Goal: Transaction & Acquisition: Purchase product/service

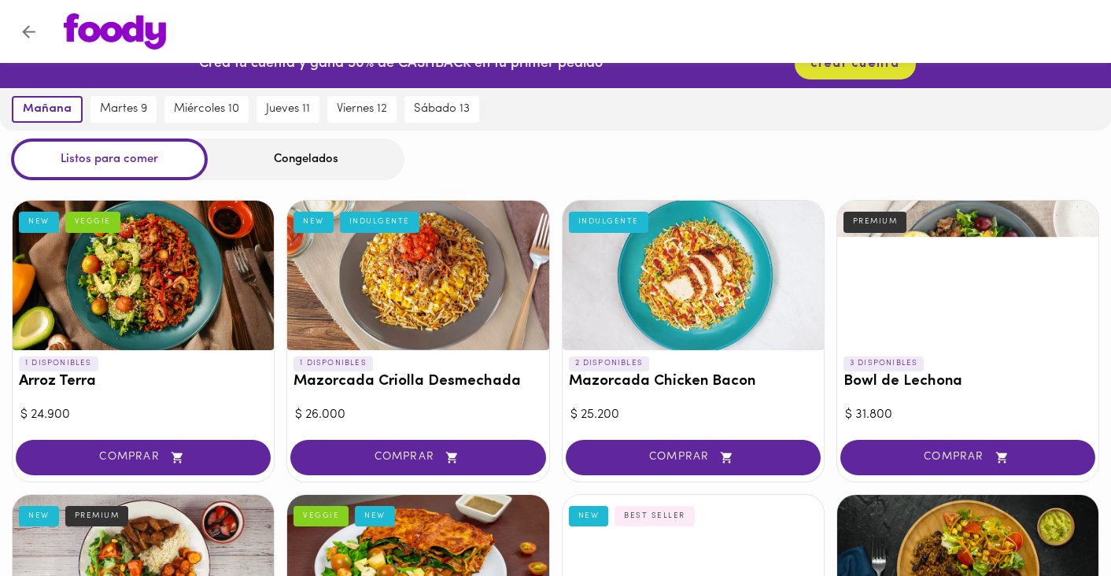
scroll to position [35, 0]
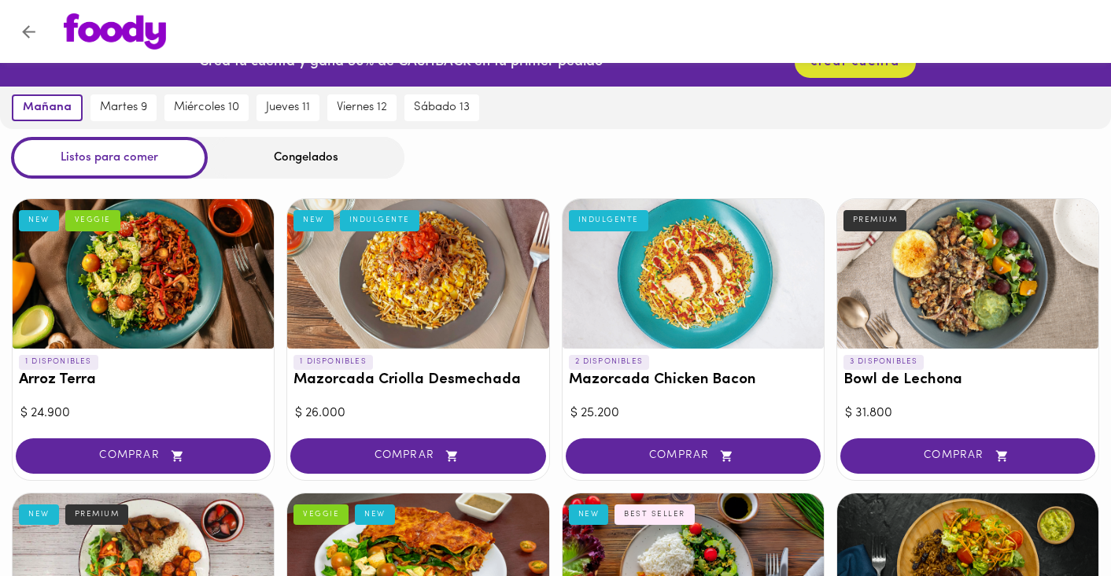
click at [215, 289] on div at bounding box center [143, 273] width 261 height 149
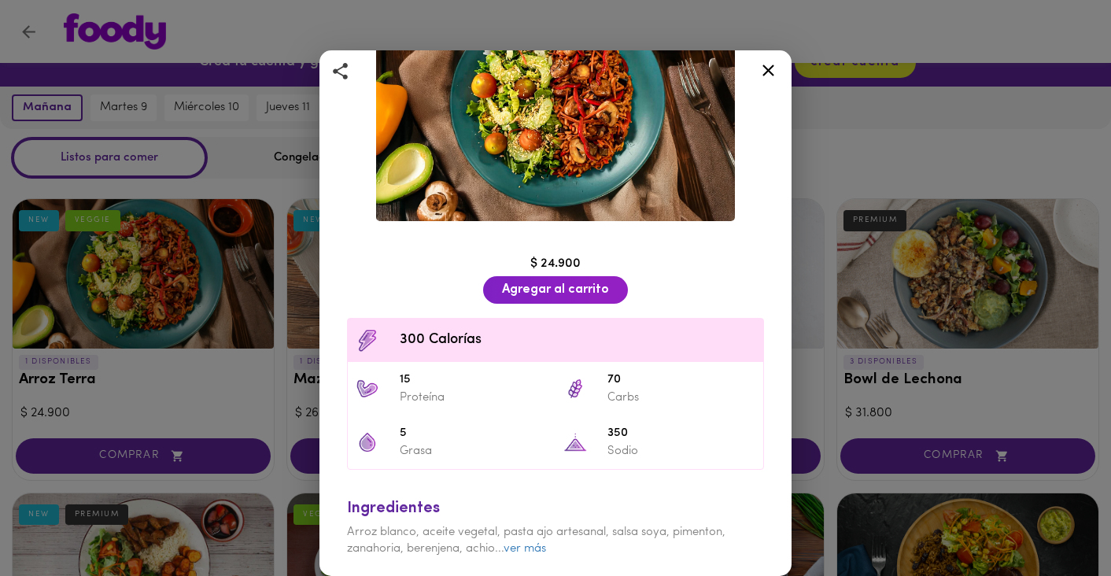
scroll to position [148, 0]
click at [771, 68] on icon at bounding box center [768, 71] width 12 height 12
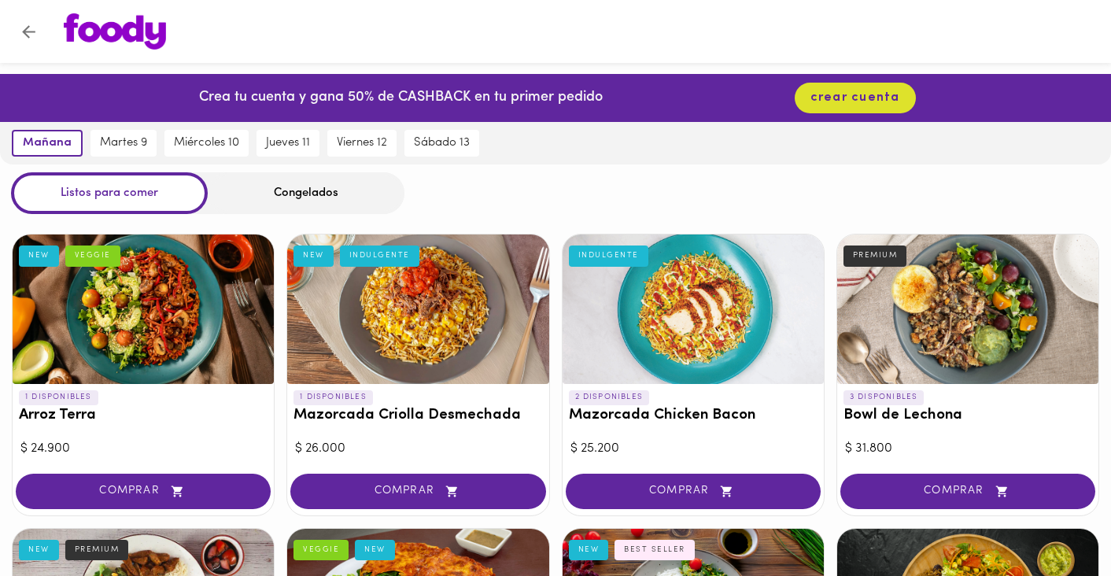
click at [283, 196] on div "Congelados" at bounding box center [306, 193] width 197 height 42
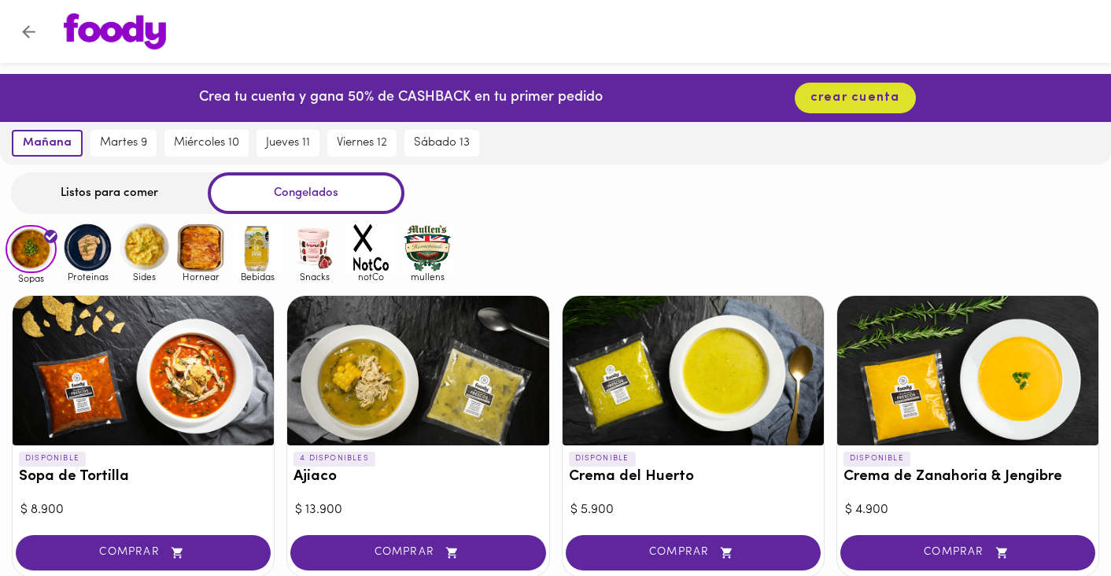
click at [96, 246] on img at bounding box center [87, 247] width 51 height 51
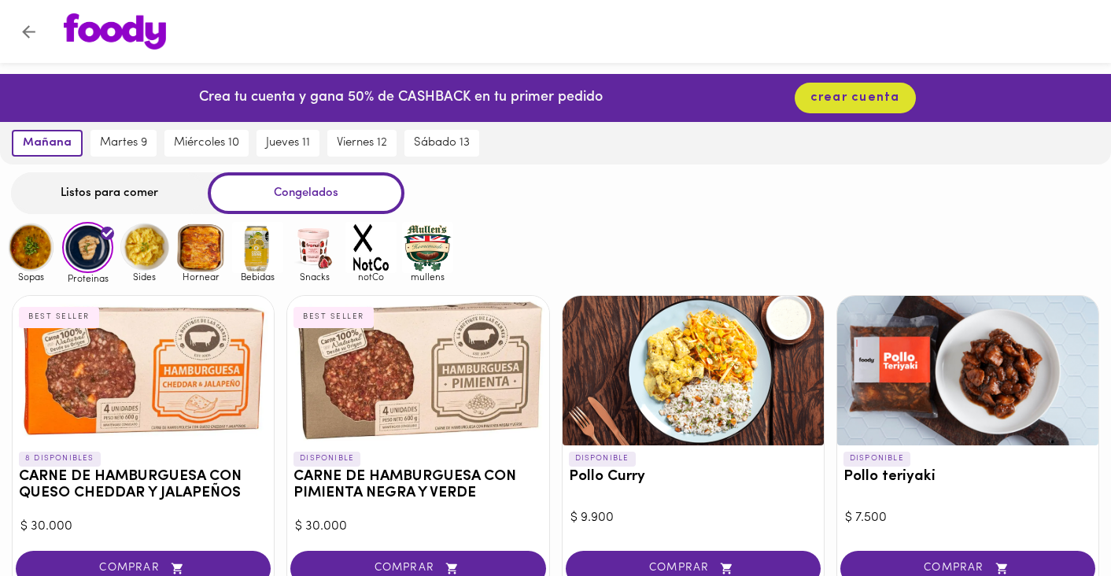
click at [151, 254] on img at bounding box center [144, 247] width 51 height 51
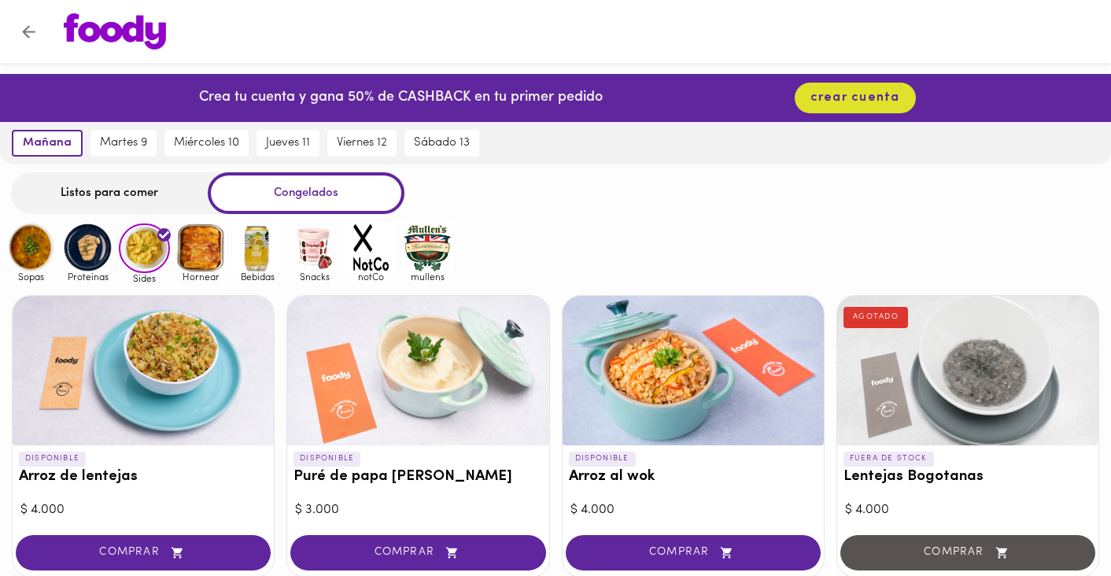
click at [210, 264] on img at bounding box center [200, 247] width 51 height 51
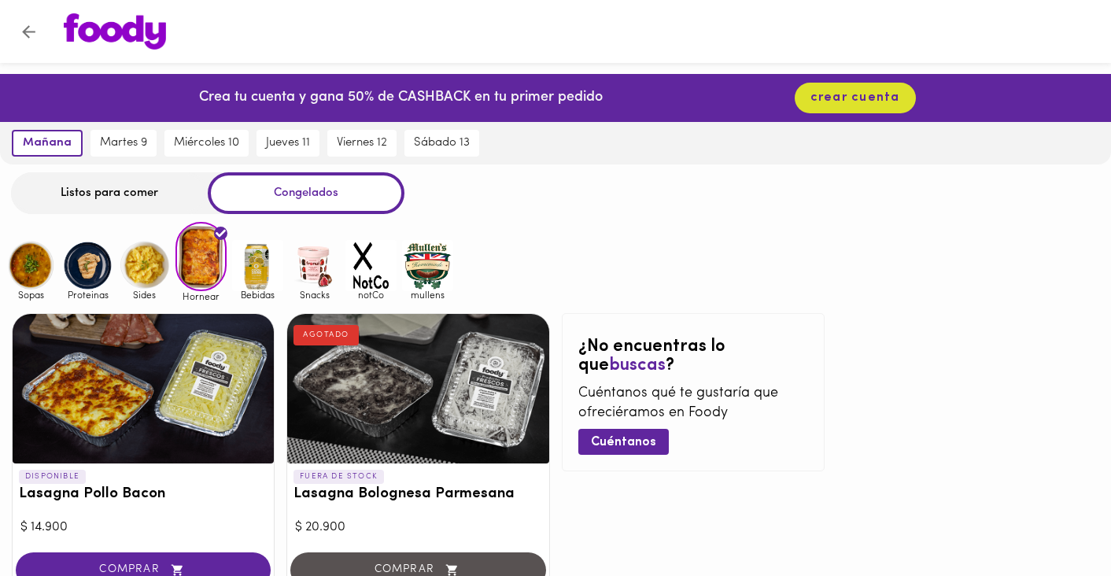
click at [256, 264] on img at bounding box center [257, 265] width 51 height 51
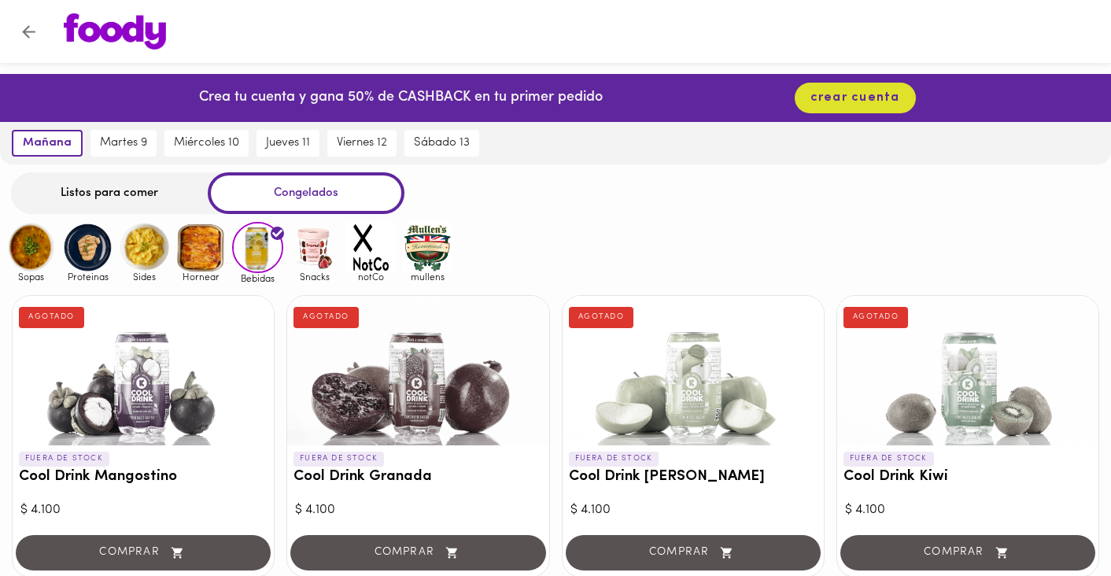
click at [306, 258] on img at bounding box center [314, 247] width 51 height 51
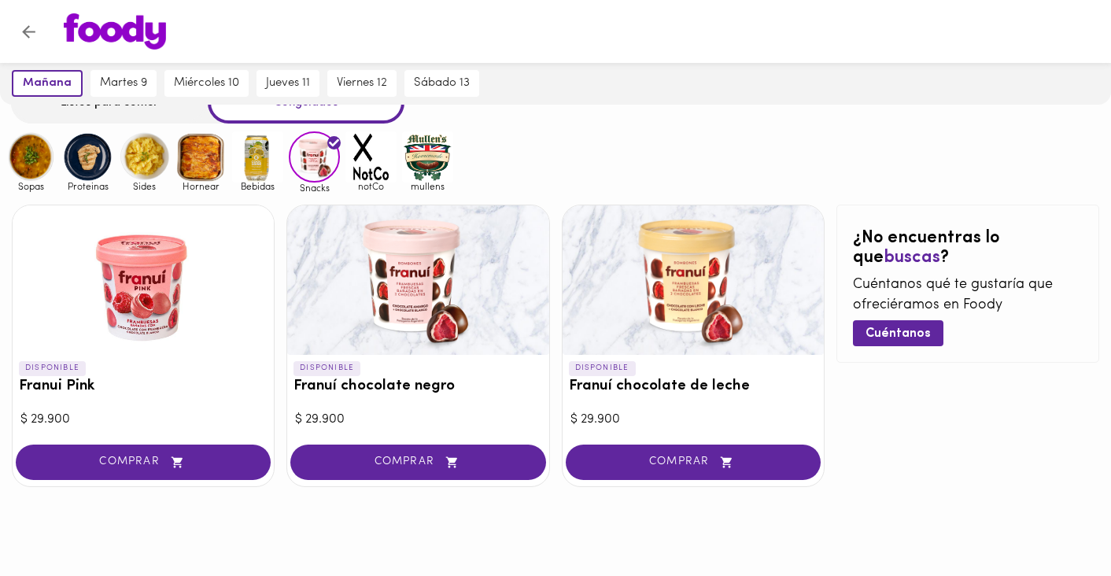
scroll to position [90, 0]
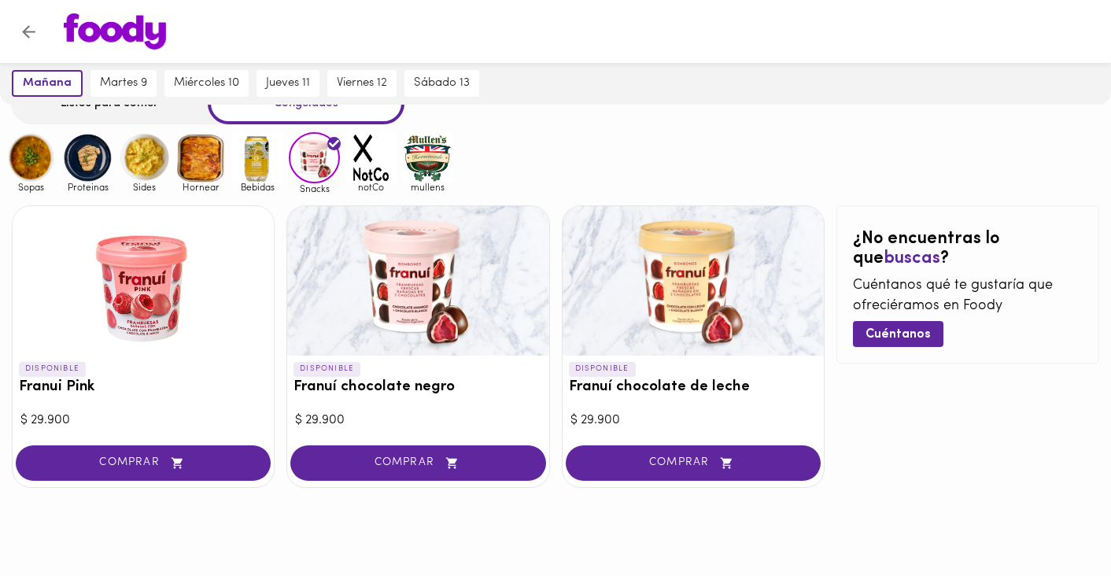
click at [360, 154] on img at bounding box center [370, 157] width 51 height 51
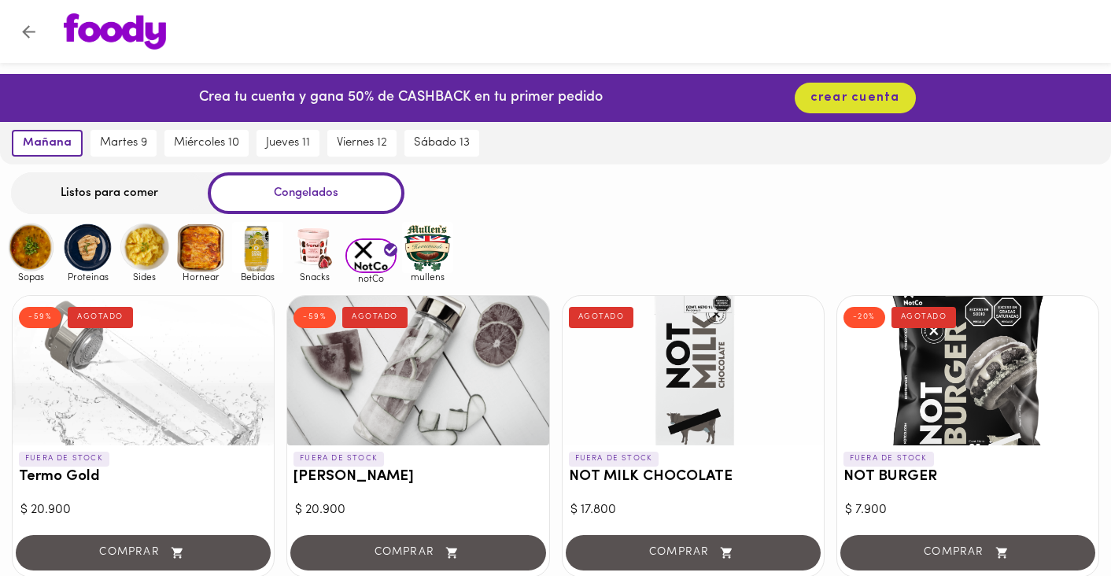
click at [429, 266] on img at bounding box center [427, 247] width 51 height 51
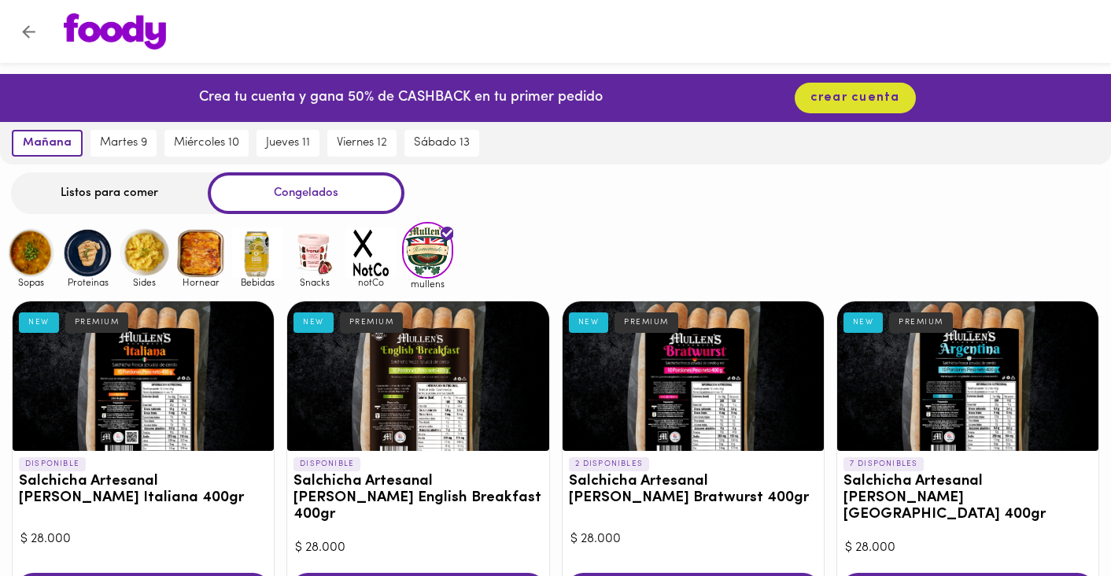
click at [96, 199] on div "Listos para comer" at bounding box center [109, 193] width 197 height 42
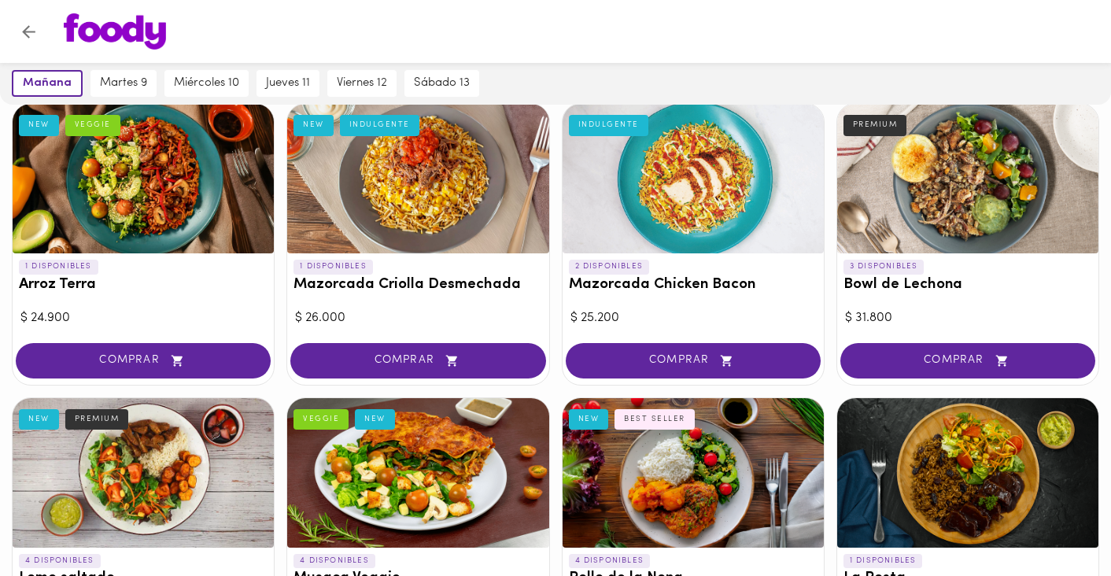
scroll to position [127, 0]
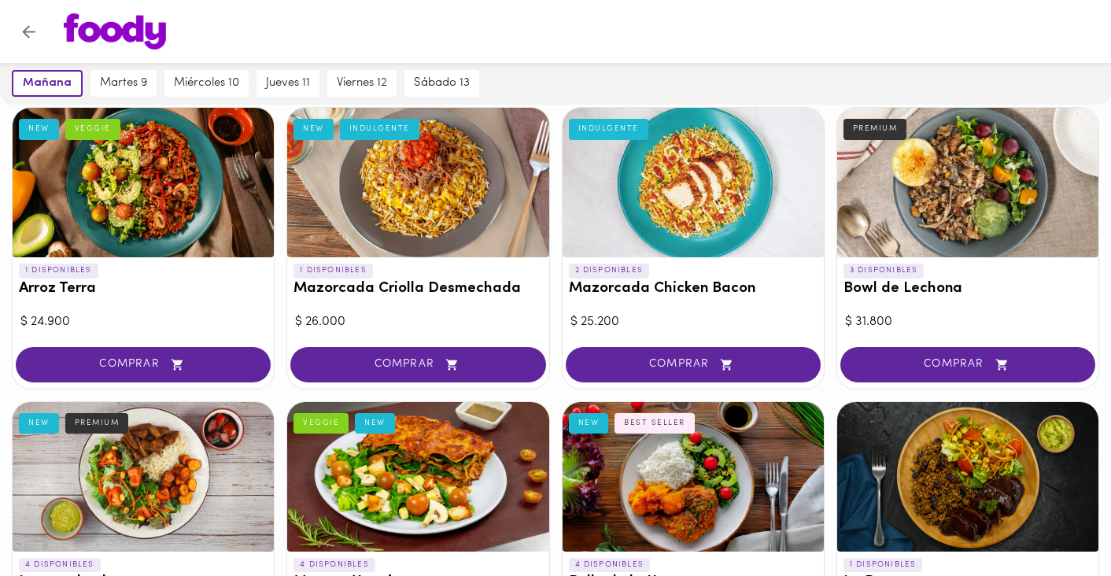
click at [465, 219] on div at bounding box center [417, 182] width 261 height 149
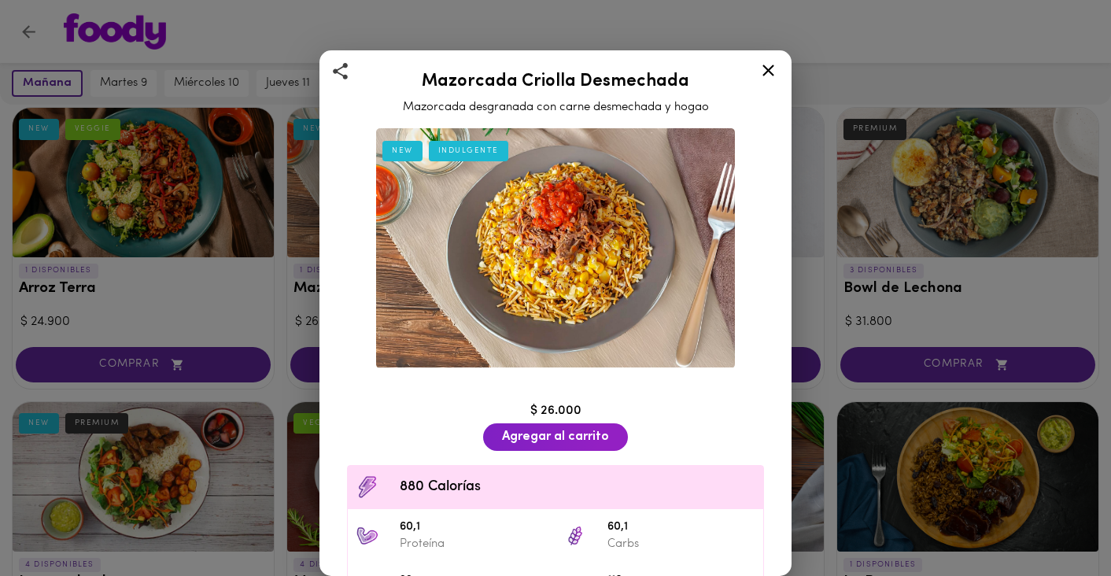
click at [769, 66] on icon at bounding box center [768, 71] width 20 height 20
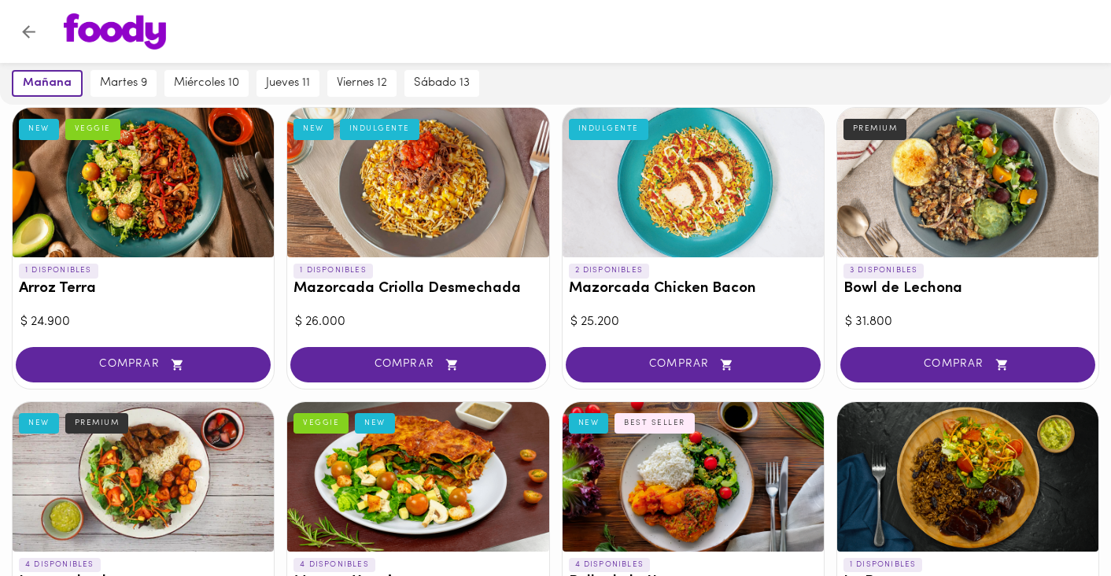
click at [703, 186] on div at bounding box center [692, 182] width 261 height 149
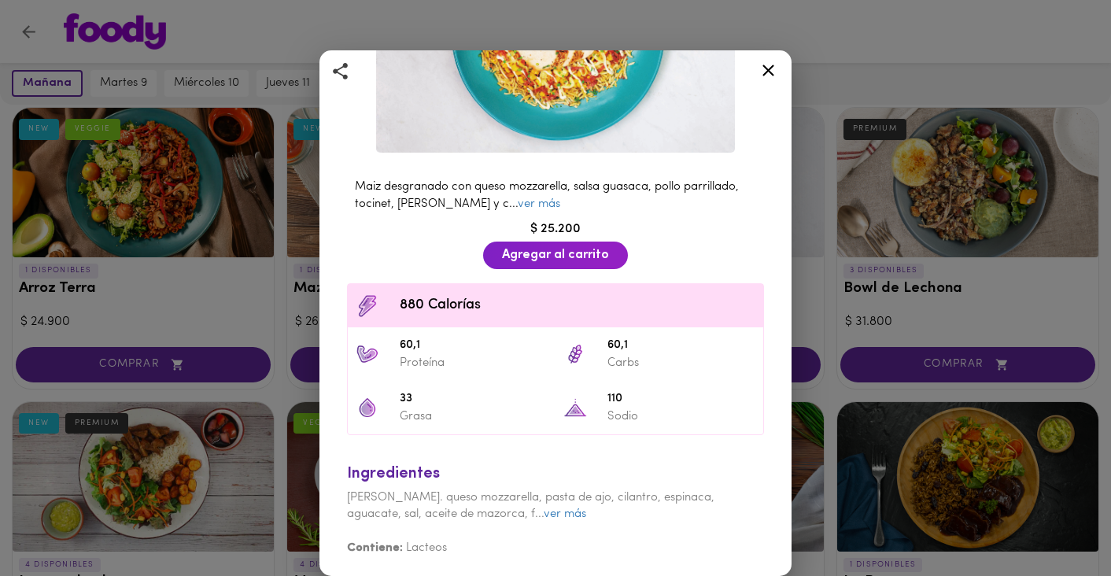
scroll to position [228, 0]
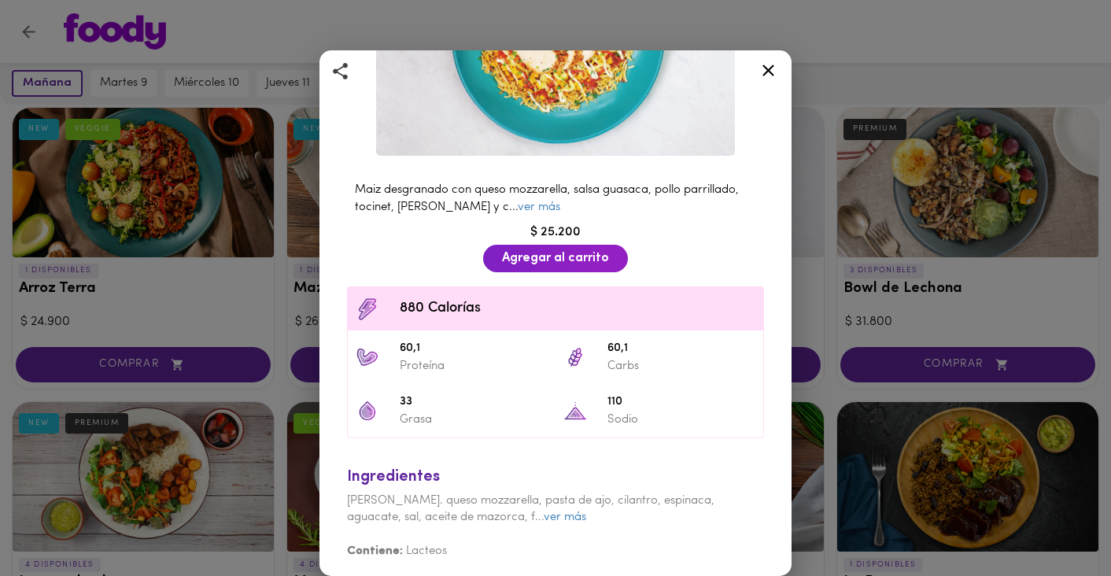
click at [764, 67] on icon at bounding box center [768, 71] width 12 height 12
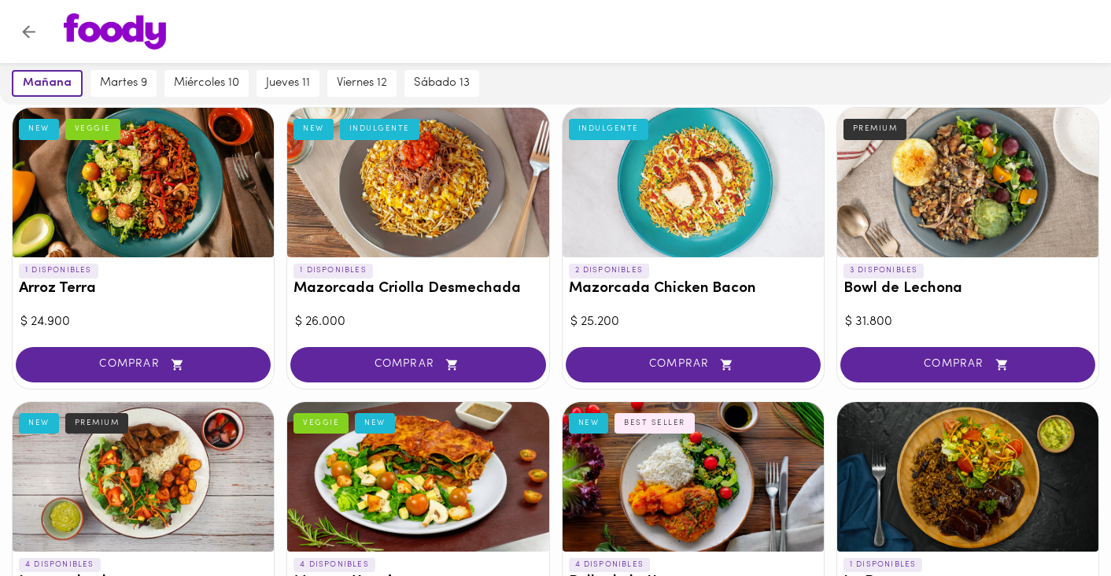
click at [931, 194] on div at bounding box center [967, 182] width 261 height 149
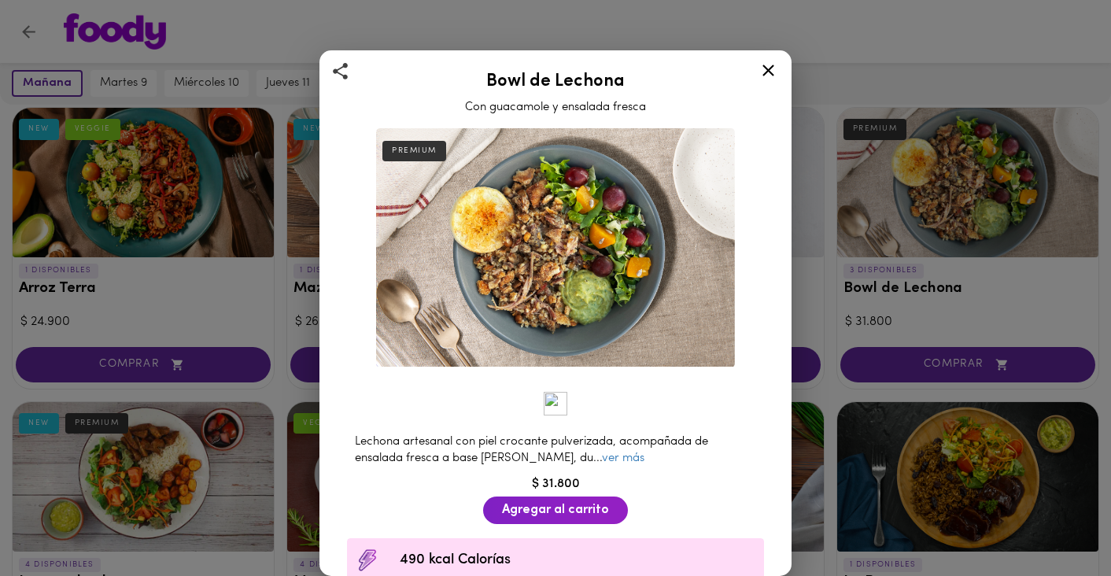
click at [769, 65] on icon at bounding box center [768, 71] width 20 height 20
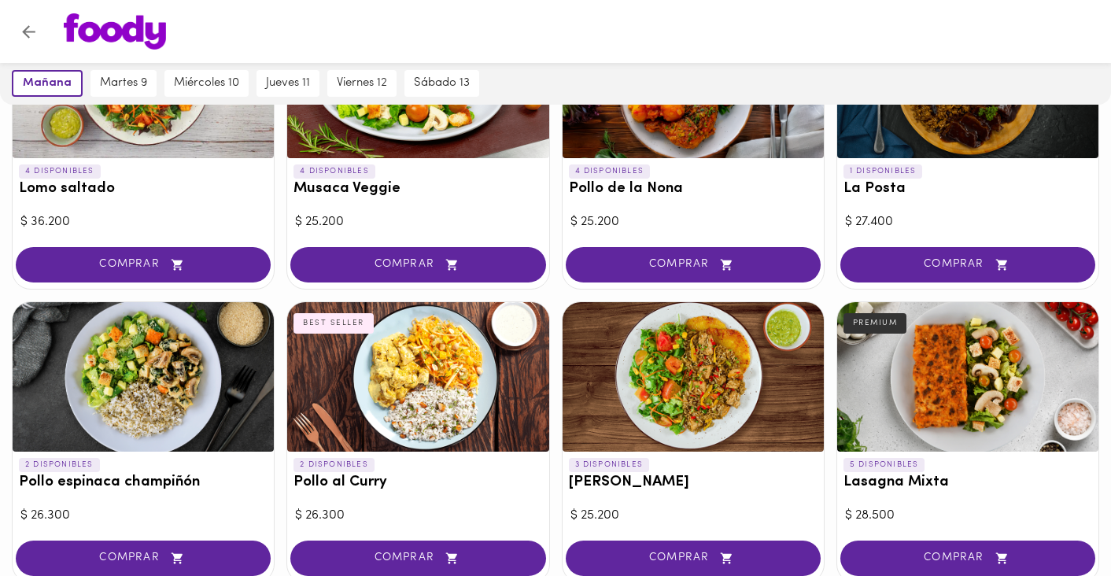
scroll to position [536, 0]
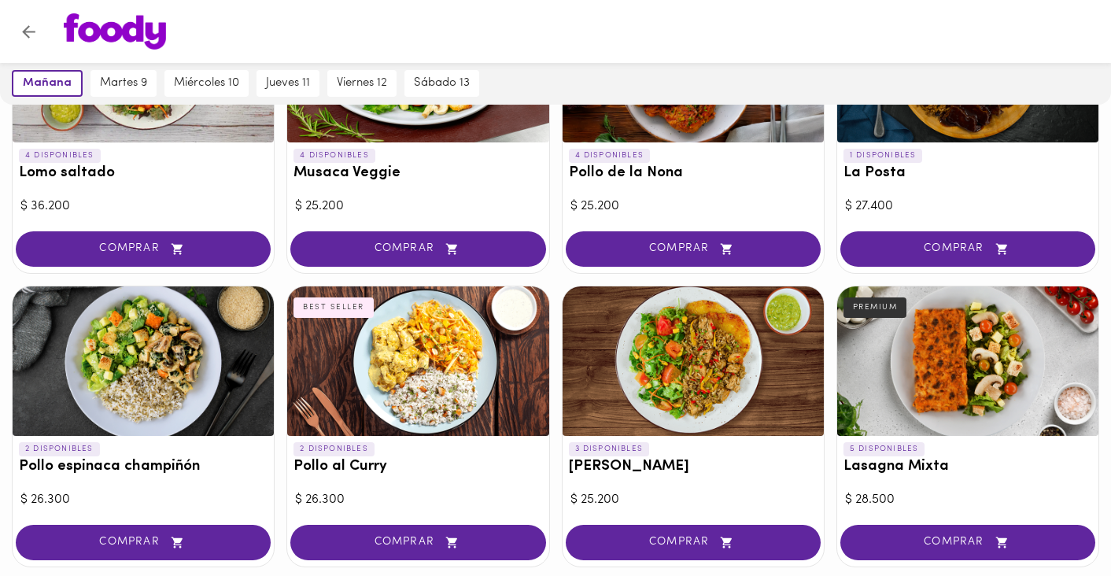
click at [454, 346] on div at bounding box center [417, 360] width 261 height 149
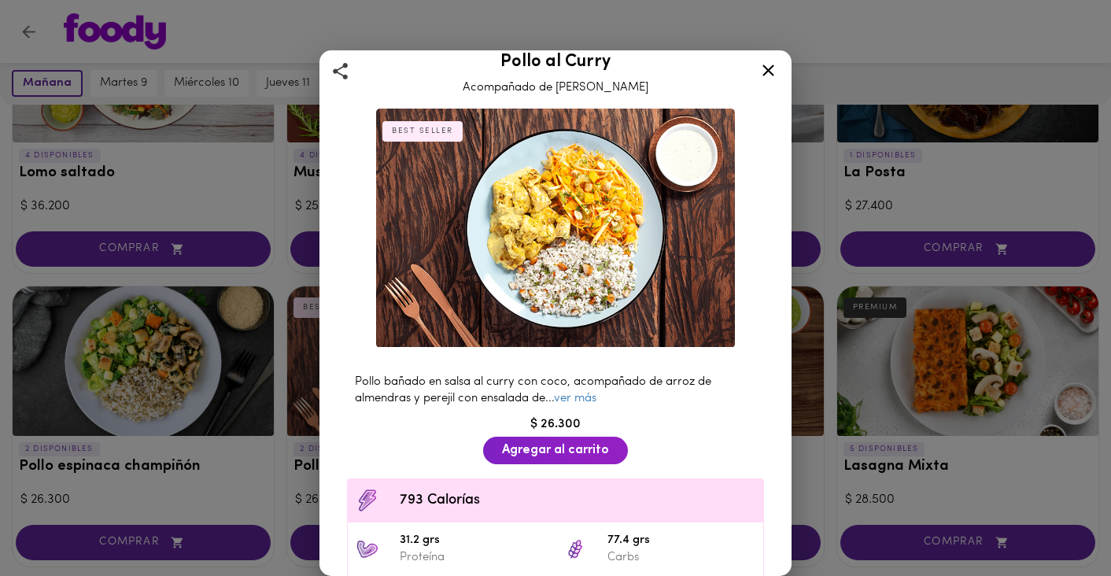
scroll to position [21, 0]
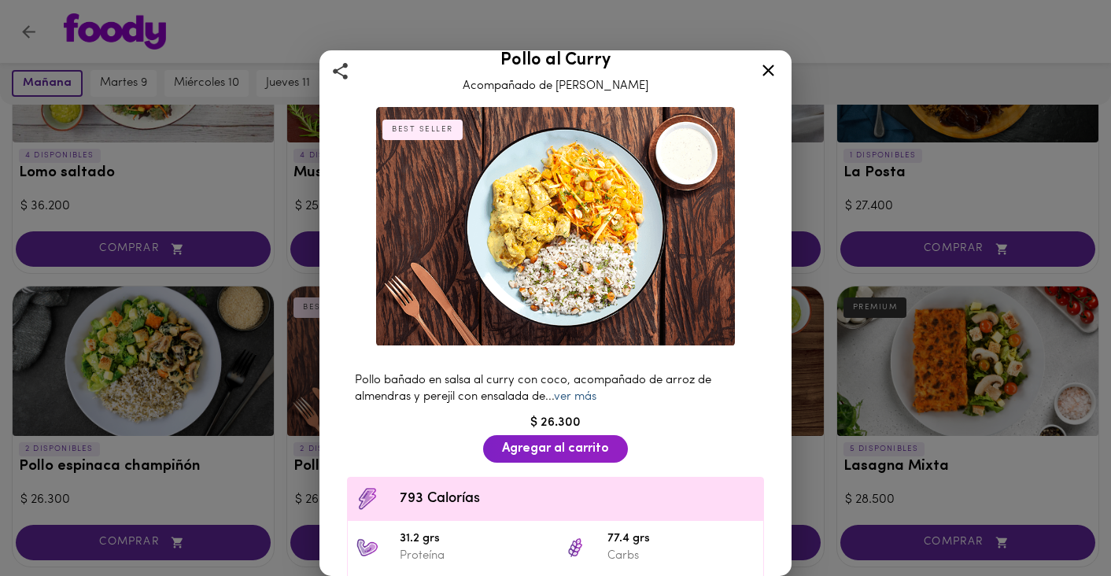
click at [594, 394] on link "ver más" at bounding box center [575, 397] width 42 height 12
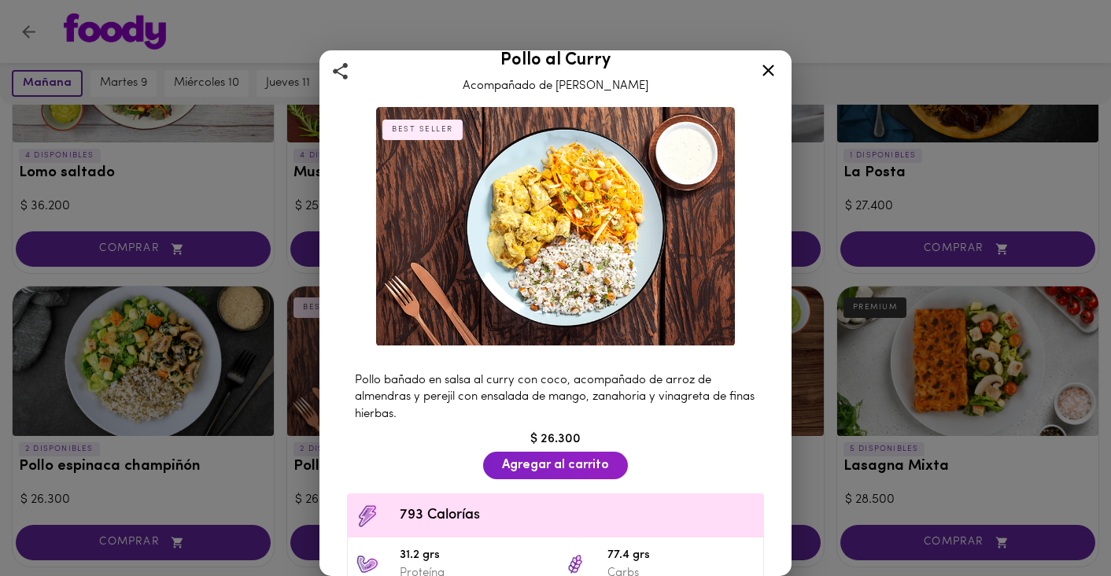
click at [769, 70] on icon at bounding box center [768, 71] width 12 height 12
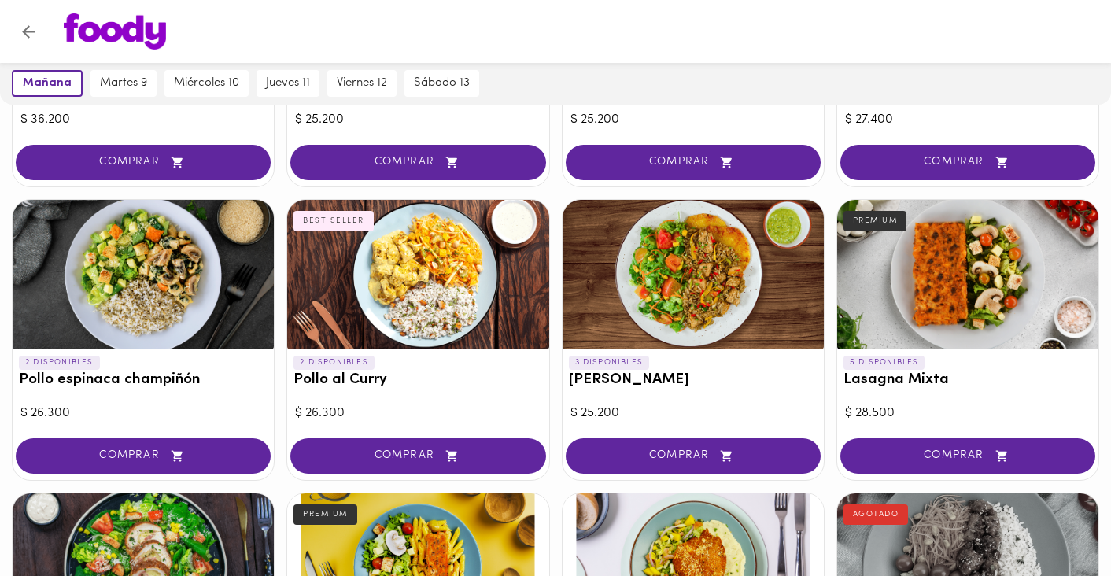
scroll to position [624, 0]
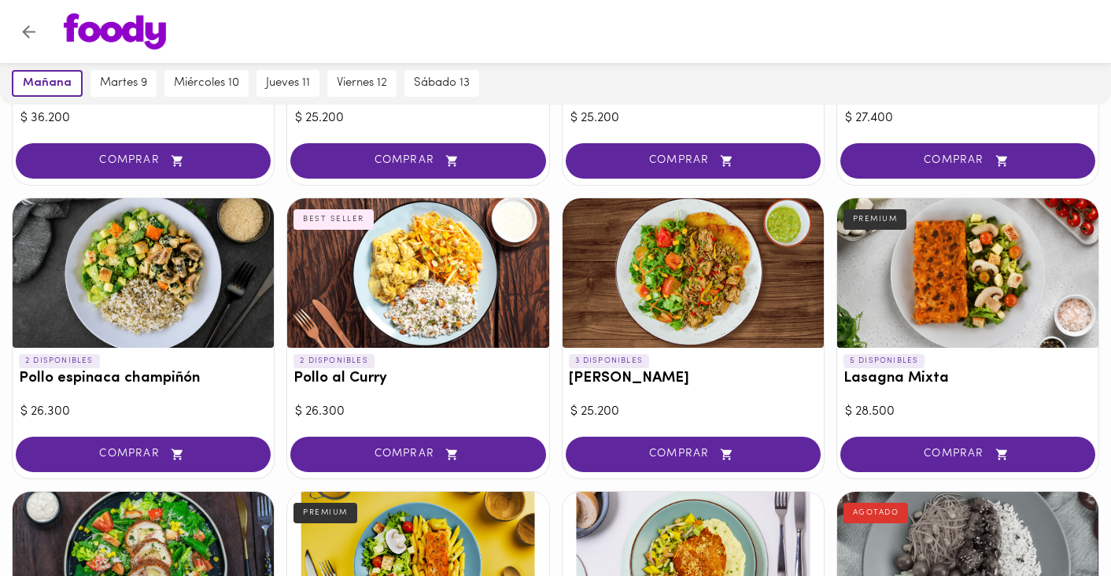
click at [923, 313] on div at bounding box center [967, 272] width 261 height 149
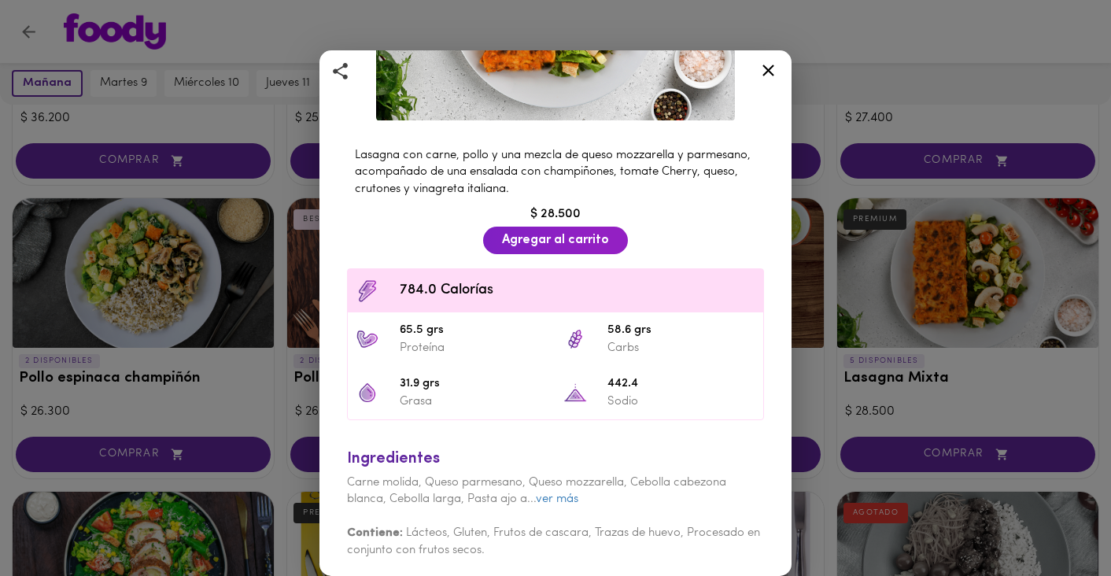
scroll to position [245, 0]
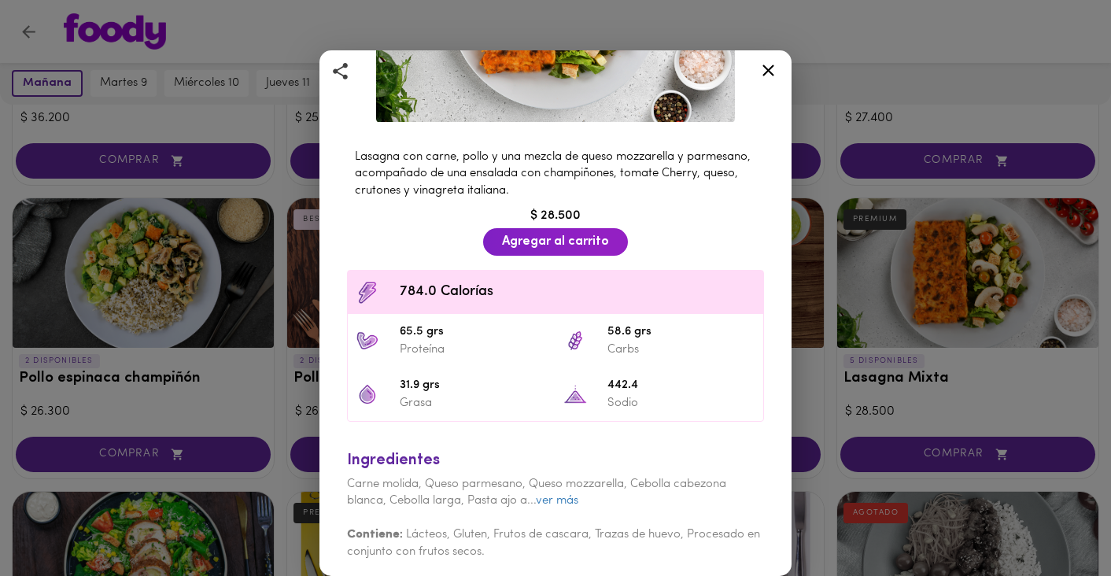
click at [772, 70] on icon at bounding box center [768, 71] width 20 height 20
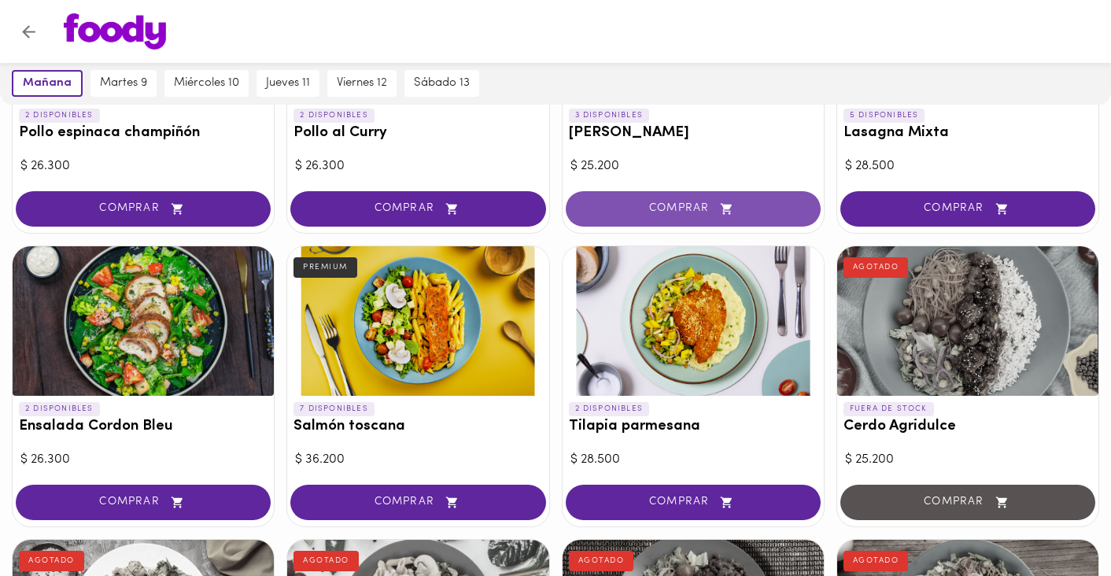
scroll to position [878, 0]
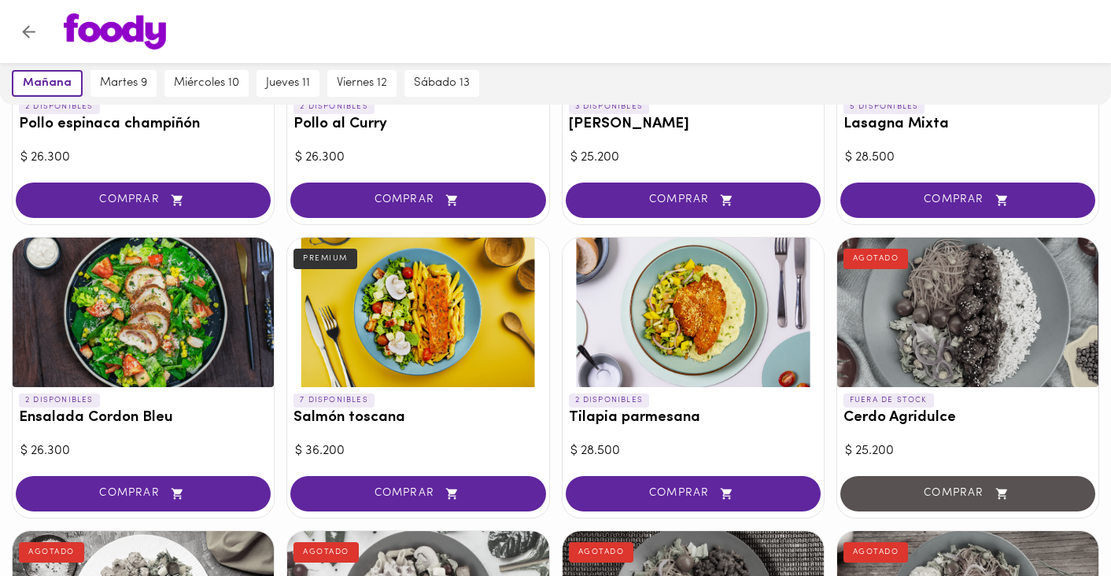
click at [223, 349] on div at bounding box center [143, 312] width 261 height 149
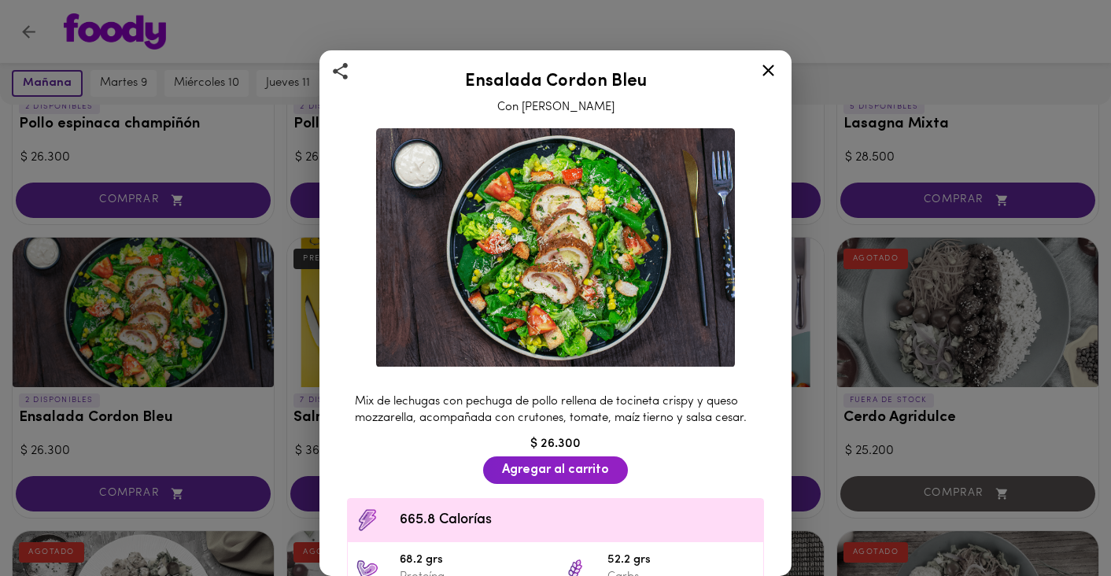
click at [766, 67] on icon at bounding box center [768, 71] width 20 height 20
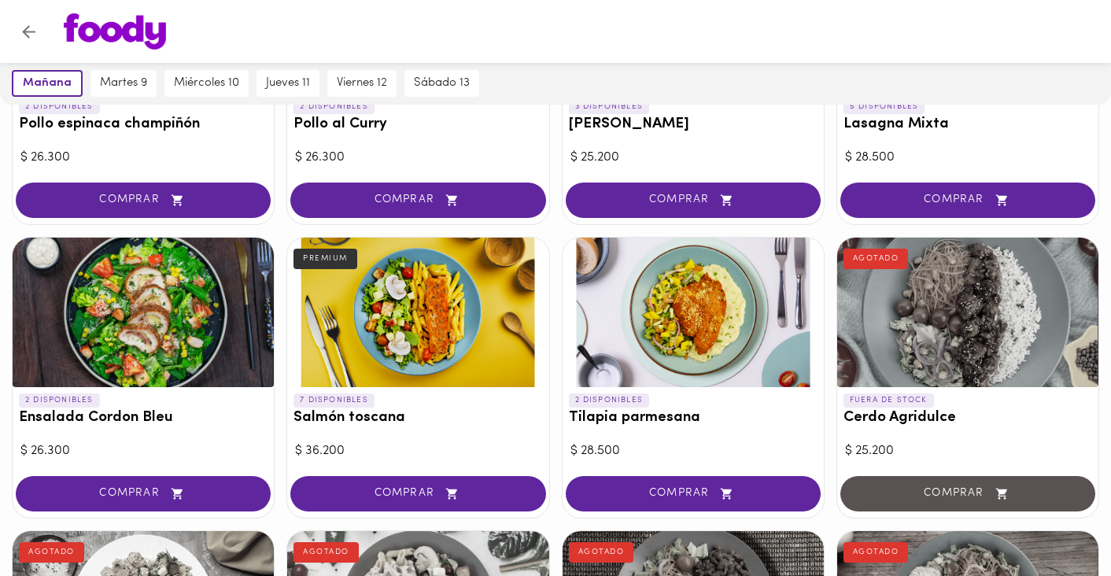
click at [354, 312] on div at bounding box center [417, 312] width 261 height 149
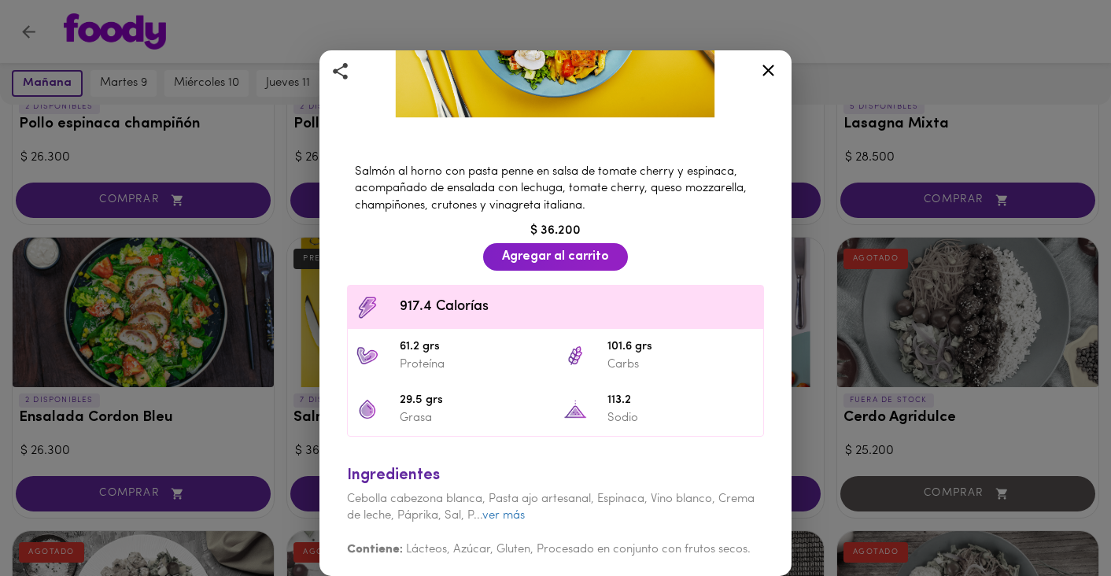
scroll to position [242, 0]
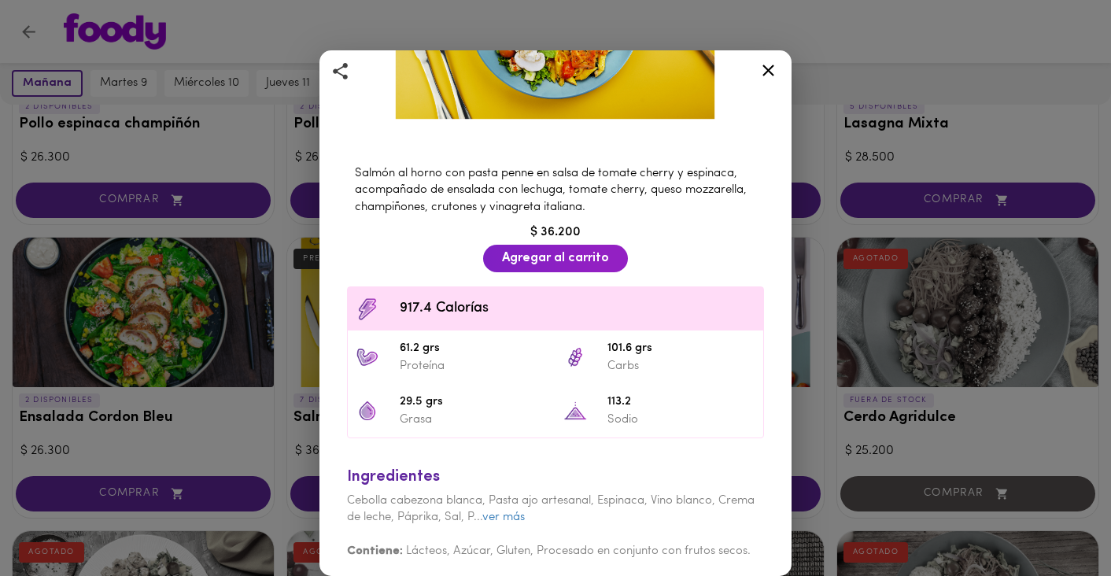
click at [770, 68] on icon at bounding box center [768, 71] width 12 height 12
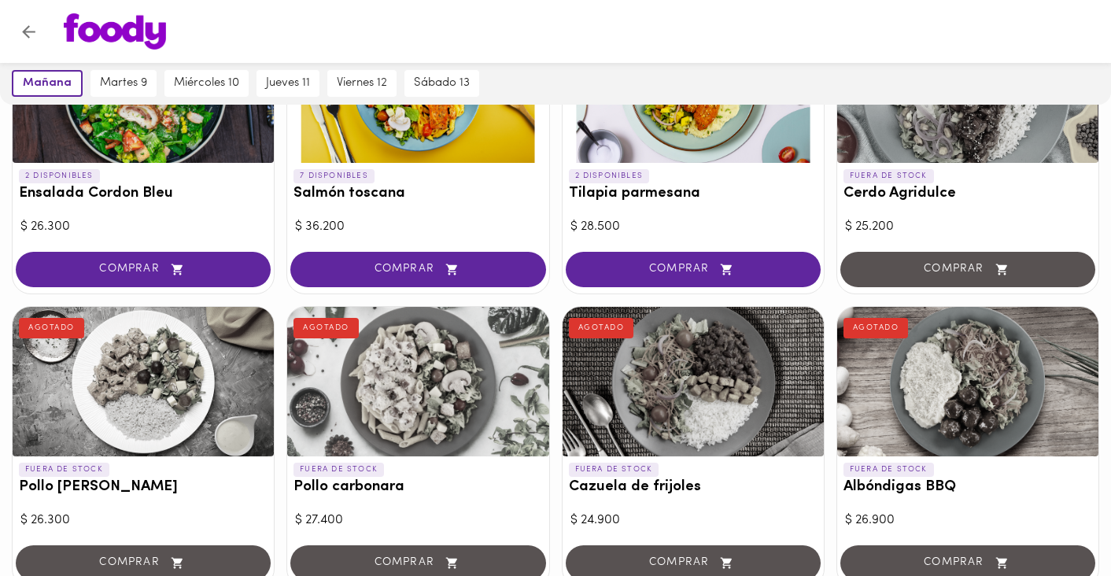
scroll to position [658, 0]
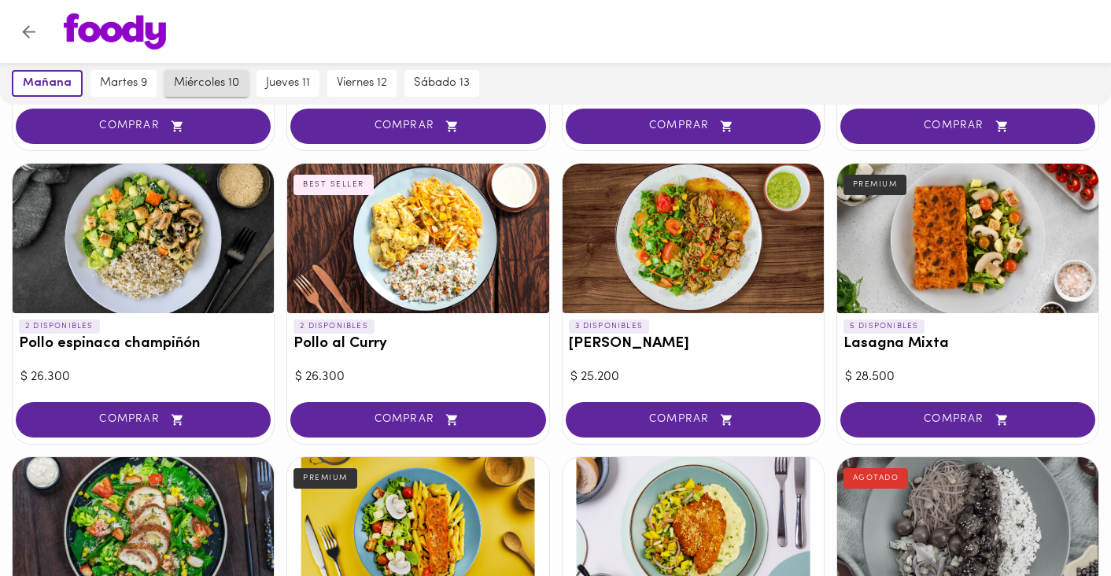
click at [199, 72] on button "miércoles 10" at bounding box center [206, 83] width 84 height 27
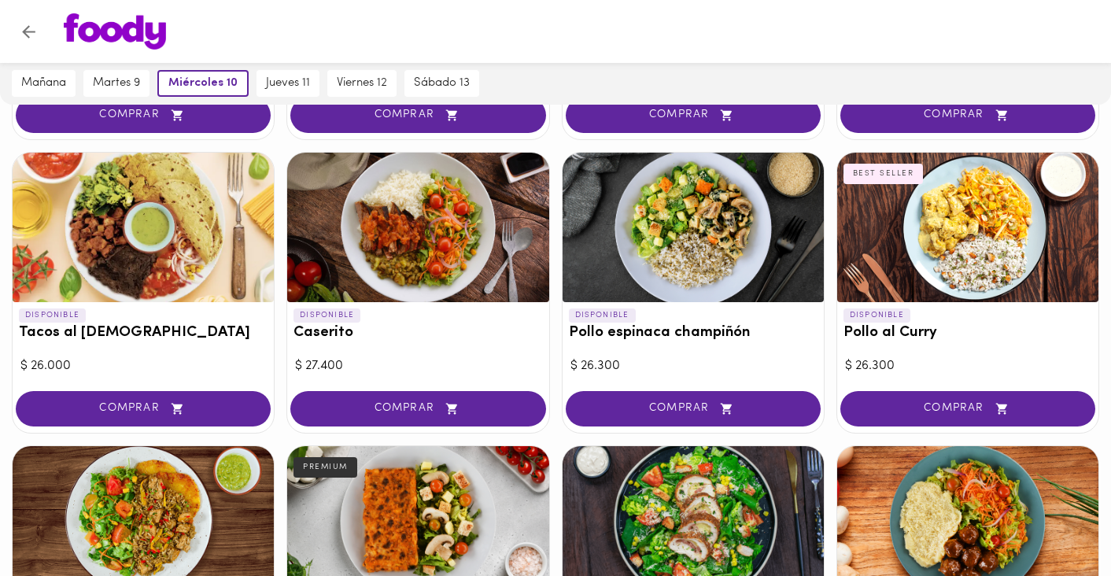
scroll to position [668, 0]
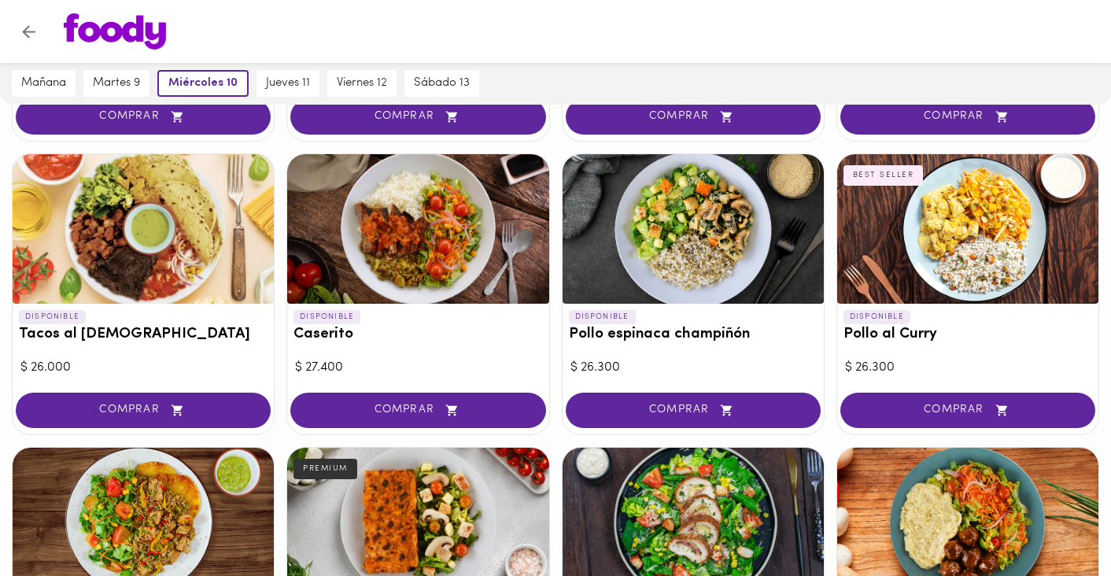
click at [160, 222] on div at bounding box center [143, 228] width 261 height 149
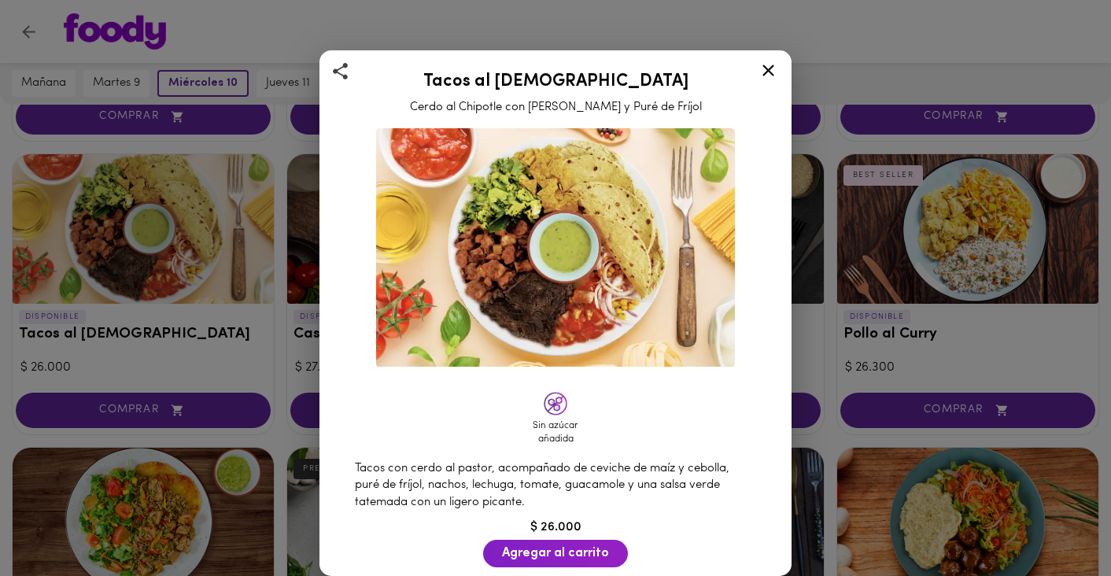
click at [767, 72] on icon at bounding box center [768, 71] width 12 height 12
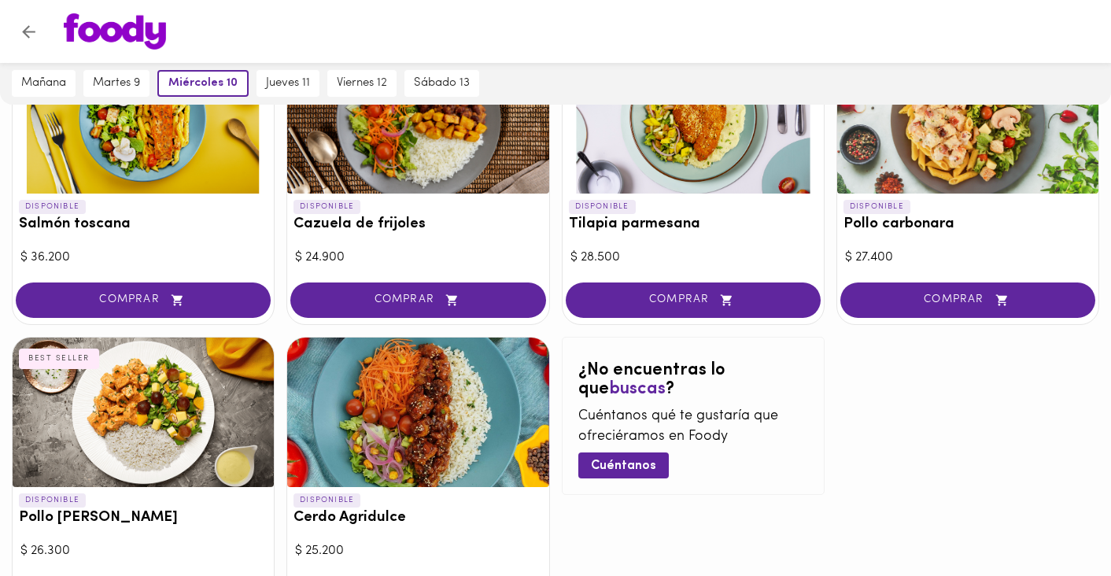
scroll to position [1366, 0]
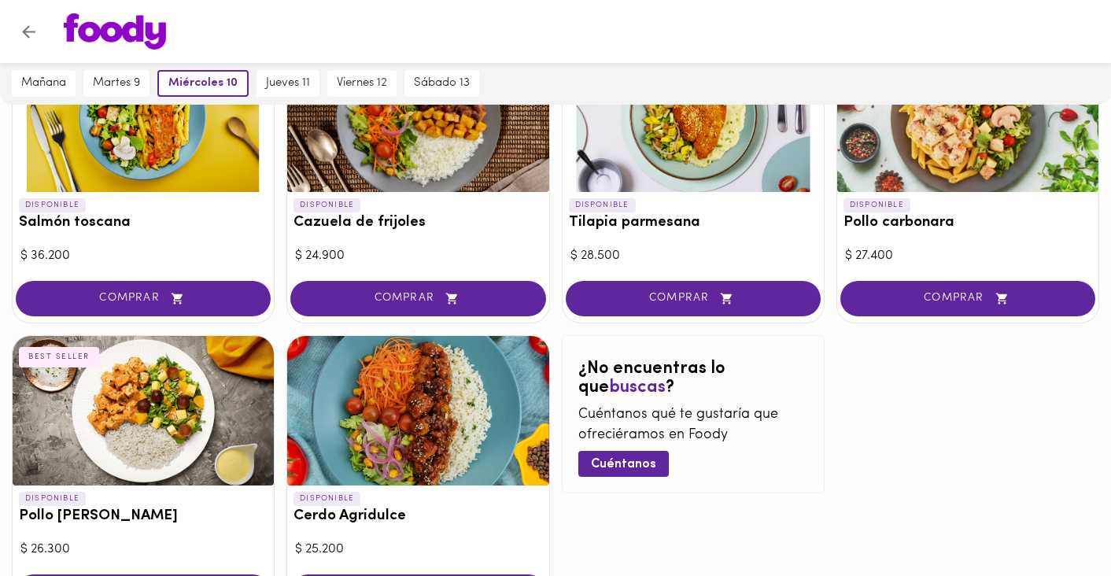
click at [449, 411] on div at bounding box center [417, 410] width 261 height 149
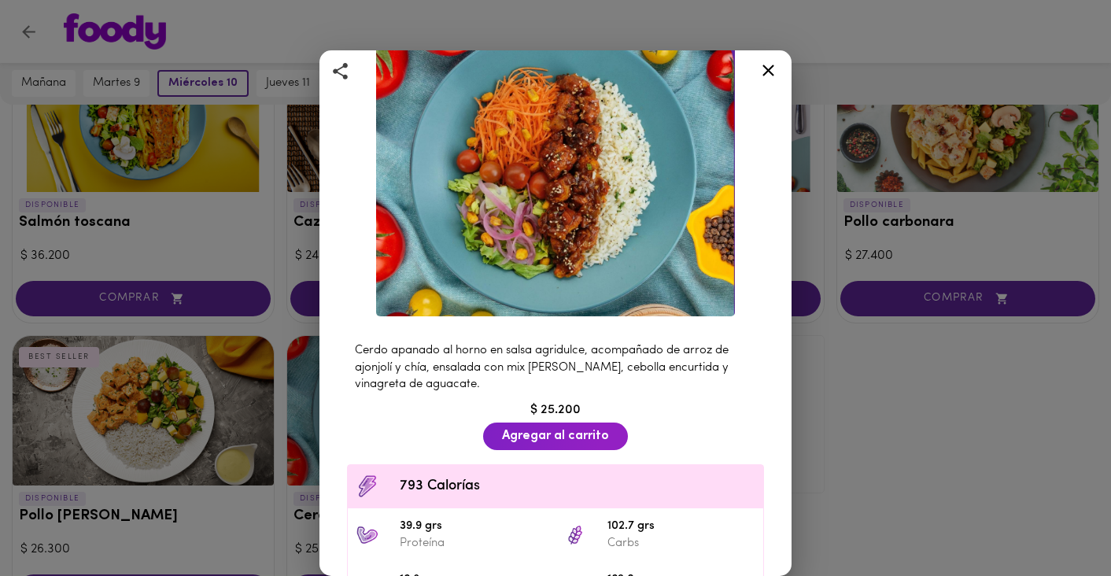
scroll to position [107, 0]
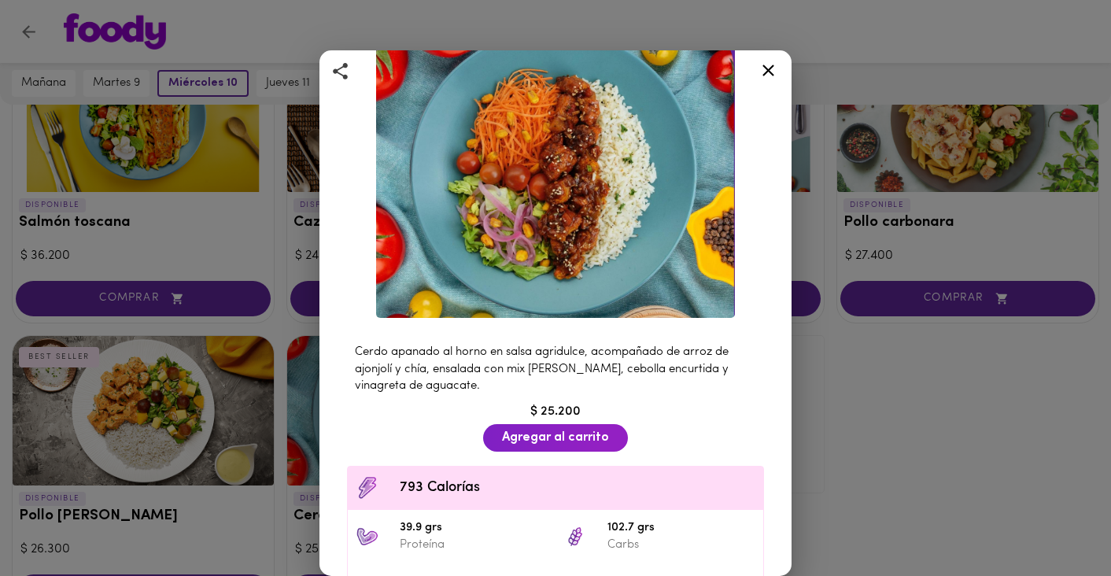
click at [769, 75] on icon at bounding box center [768, 71] width 20 height 20
